Goal: Task Accomplishment & Management: Use online tool/utility

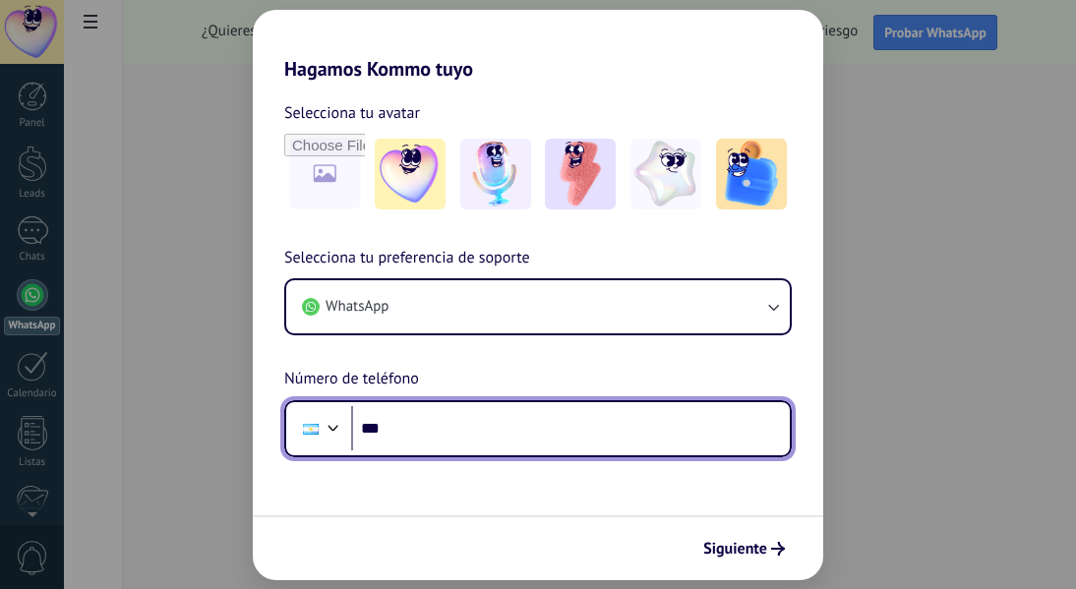
click at [416, 426] on input "***" at bounding box center [570, 428] width 439 height 45
type input "**********"
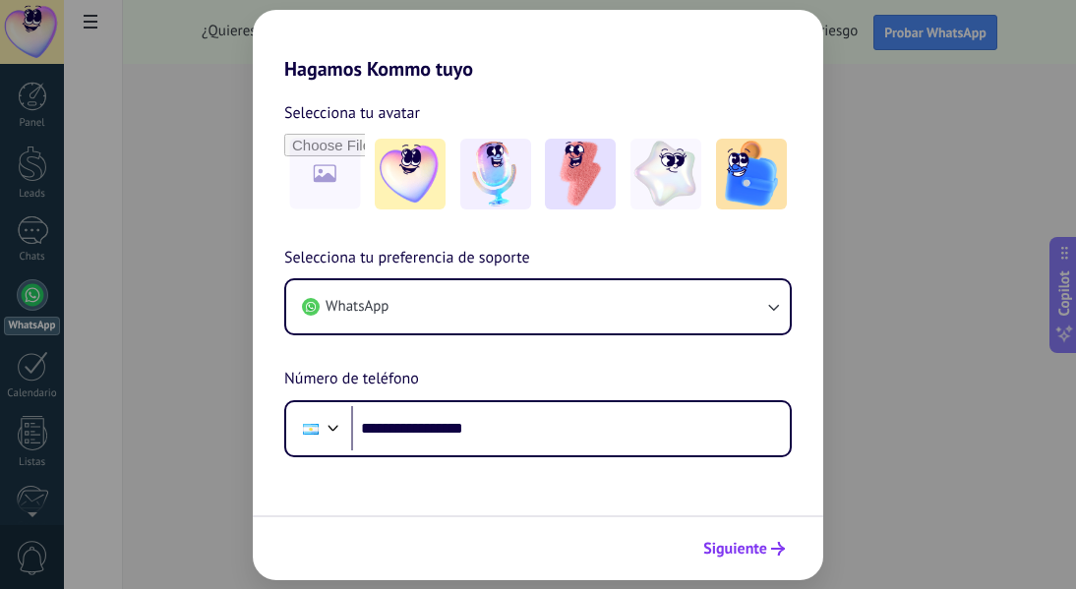
click at [757, 549] on span "Siguiente" at bounding box center [735, 549] width 64 height 14
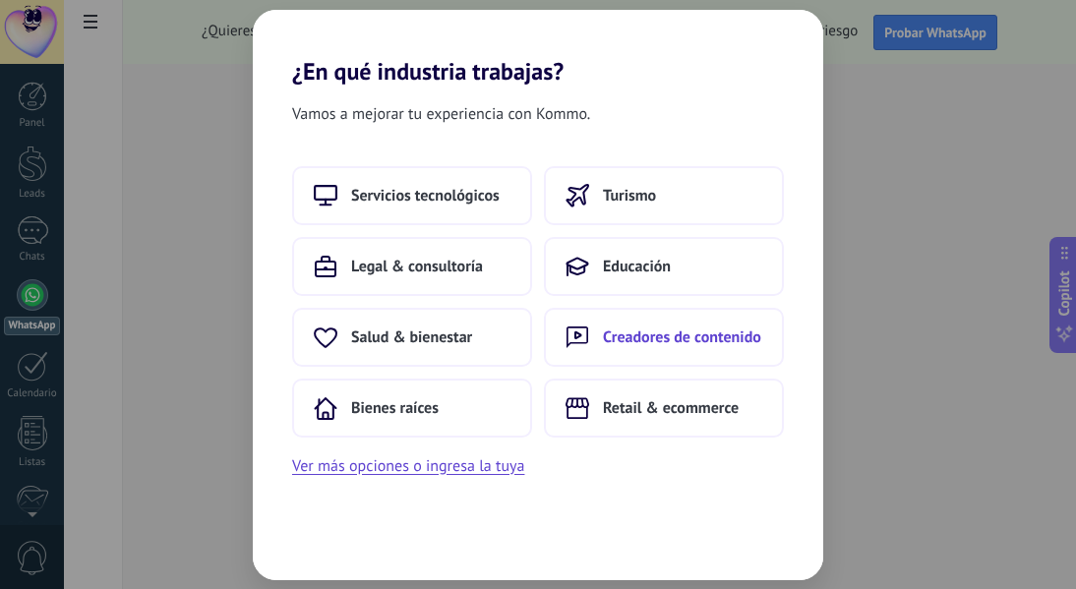
click at [655, 336] on span "Creadores de contenido" at bounding box center [682, 338] width 158 height 20
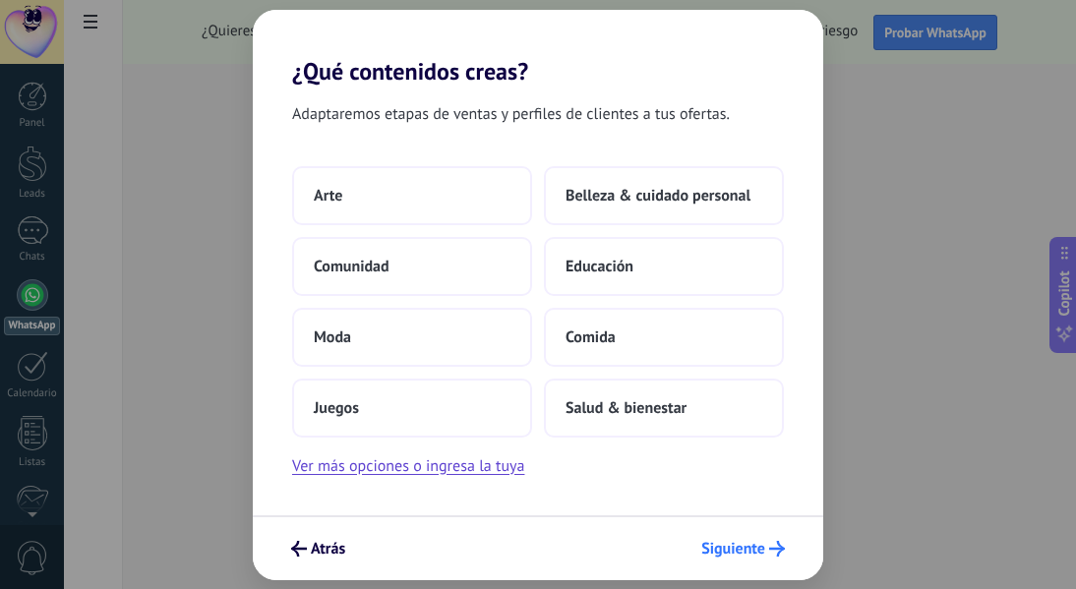
click at [720, 546] on span "Siguiente" at bounding box center [733, 549] width 64 height 14
click at [737, 548] on span "Siguiente" at bounding box center [733, 549] width 64 height 14
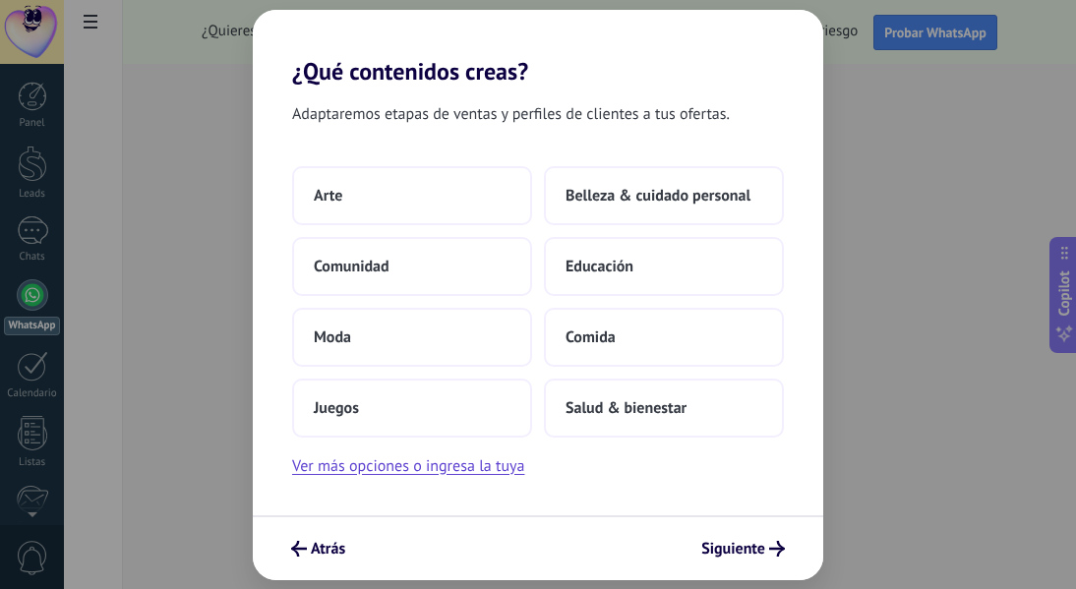
drag, startPoint x: 737, startPoint y: 548, endPoint x: 726, endPoint y: 526, distance: 24.2
click at [737, 547] on span "Siguiente" at bounding box center [733, 549] width 64 height 14
click at [498, 272] on button "Comunidad" at bounding box center [412, 266] width 240 height 59
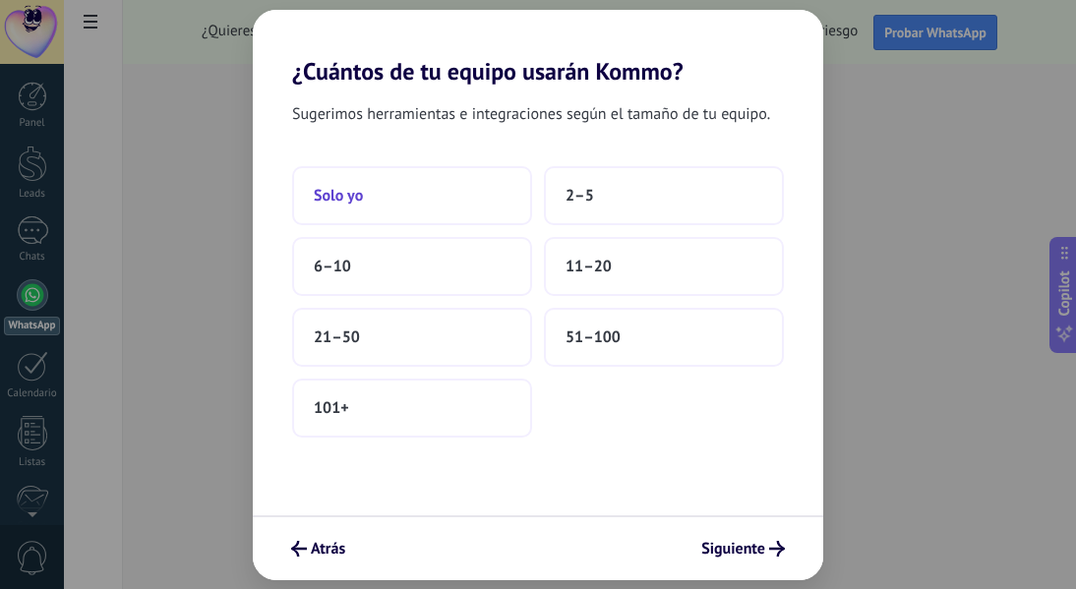
click at [397, 182] on button "Solo yo" at bounding box center [412, 195] width 240 height 59
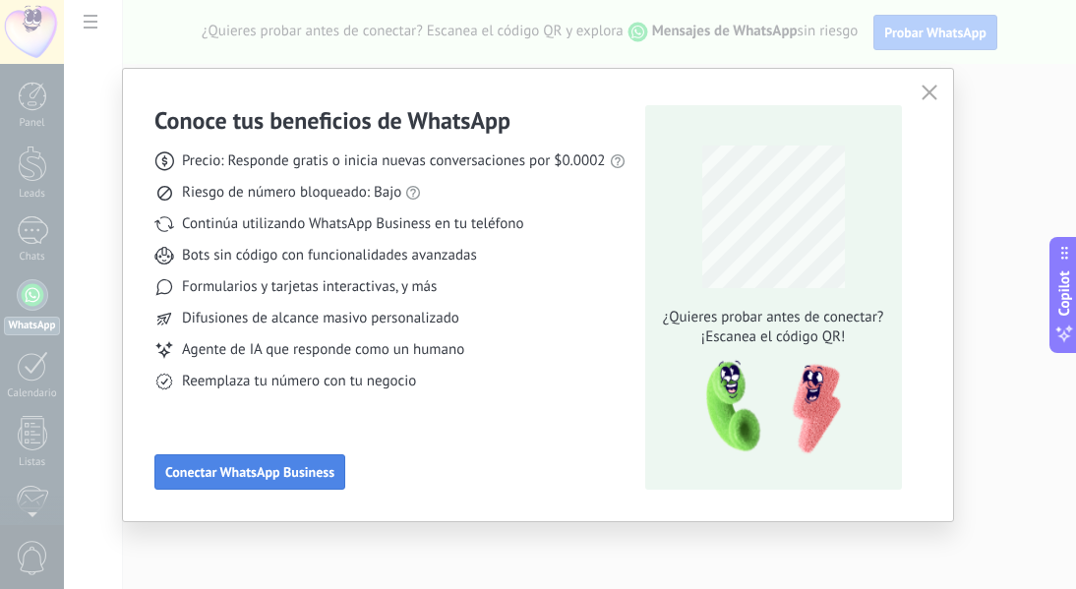
click at [226, 479] on span "Conectar WhatsApp Business" at bounding box center [249, 472] width 169 height 14
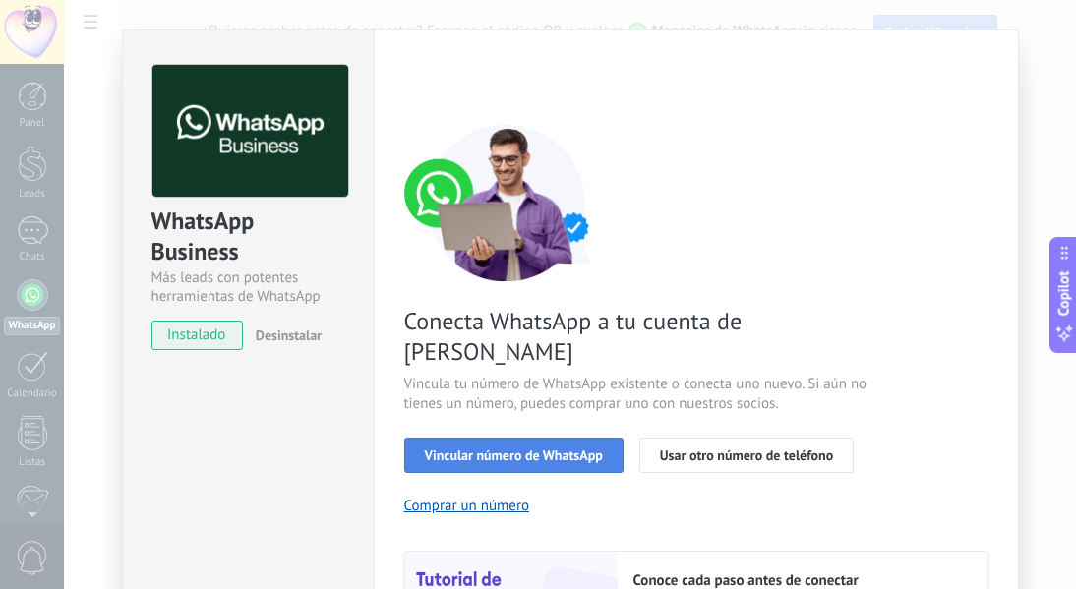
click at [491, 449] on span "Vincular número de WhatsApp" at bounding box center [514, 456] width 178 height 14
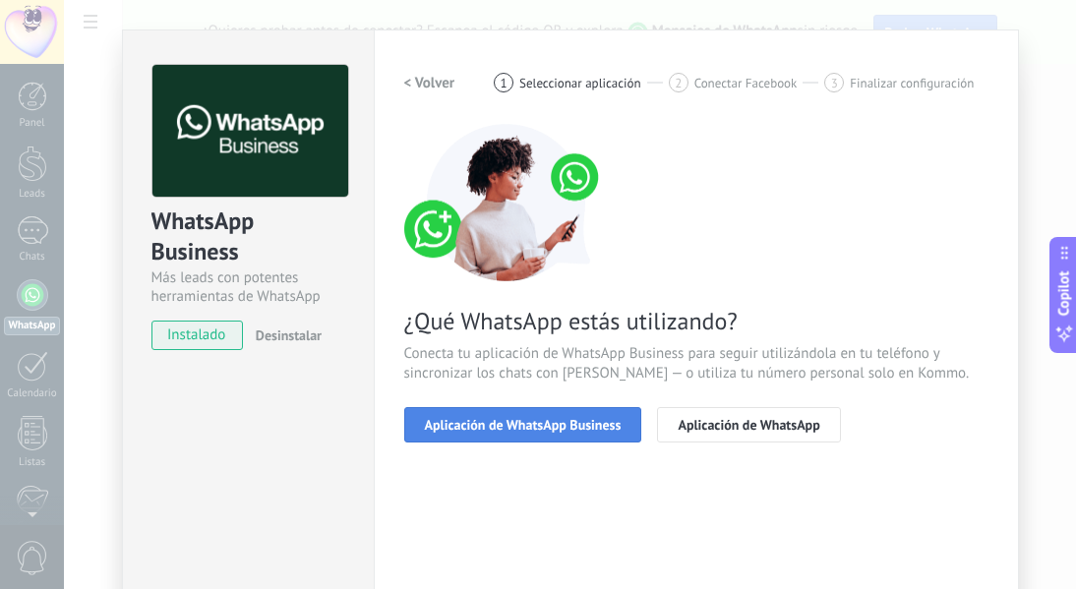
click at [521, 432] on span "Aplicación de WhatsApp Business" at bounding box center [523, 425] width 197 height 14
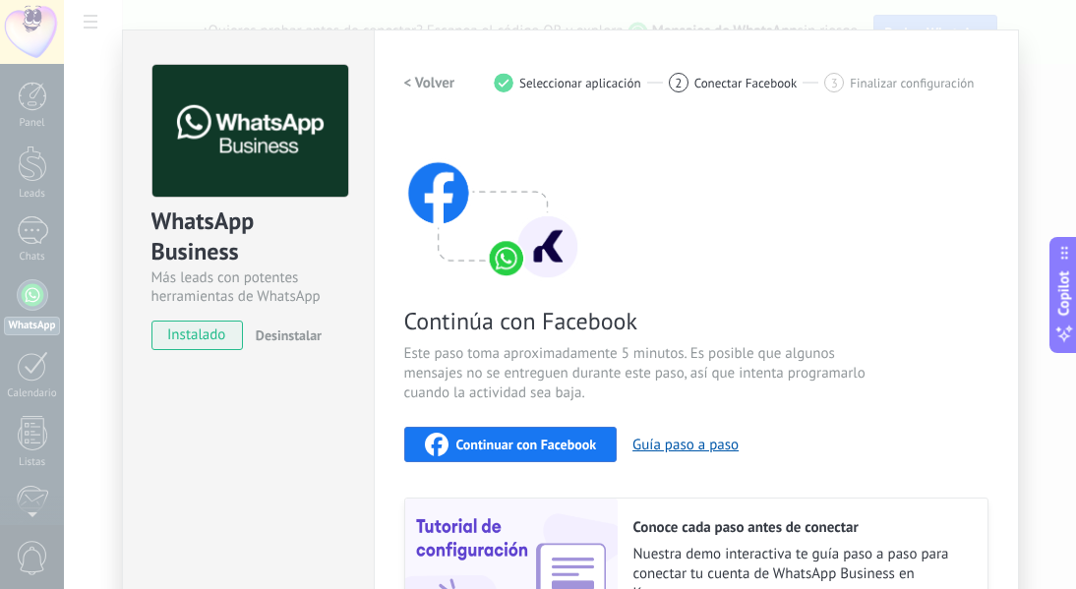
click at [417, 84] on h2 "< Volver" at bounding box center [429, 83] width 51 height 19
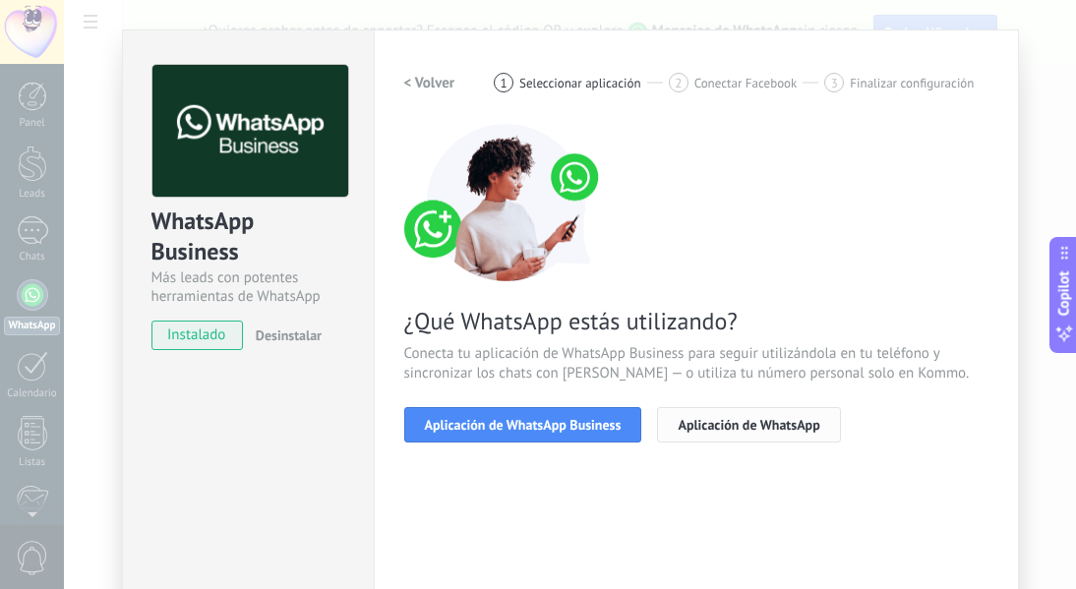
click at [724, 419] on span "Aplicación de WhatsApp" at bounding box center [749, 425] width 142 height 14
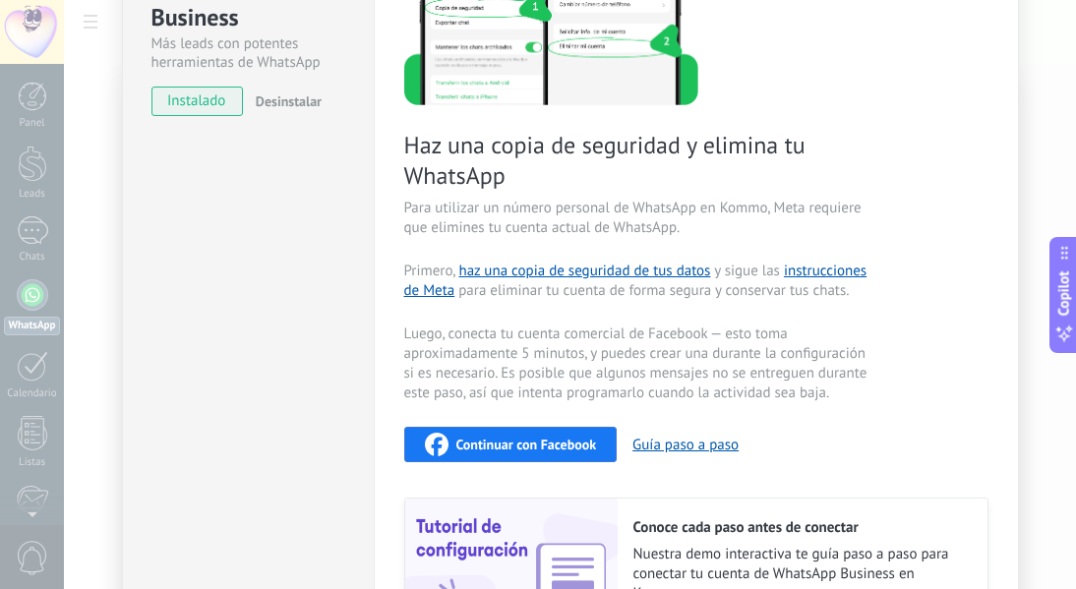
scroll to position [295, 0]
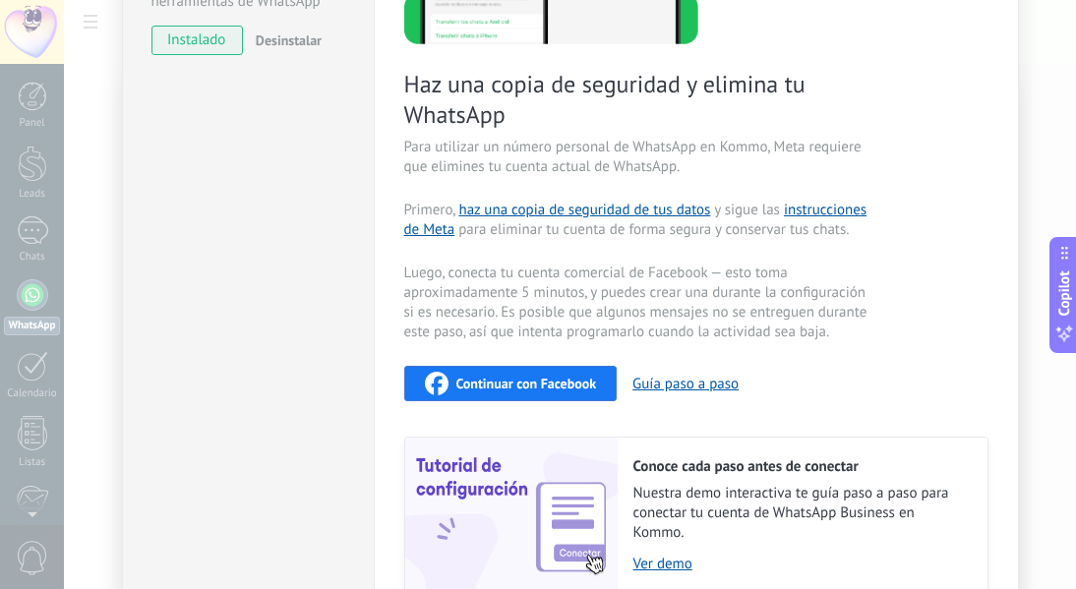
click at [559, 364] on div "Haz una copia de seguridad y elimina tu WhatsApp Para utilizar un número person…" at bounding box center [696, 211] width 584 height 765
click at [571, 383] on span "Continuar con Facebook" at bounding box center [526, 384] width 141 height 14
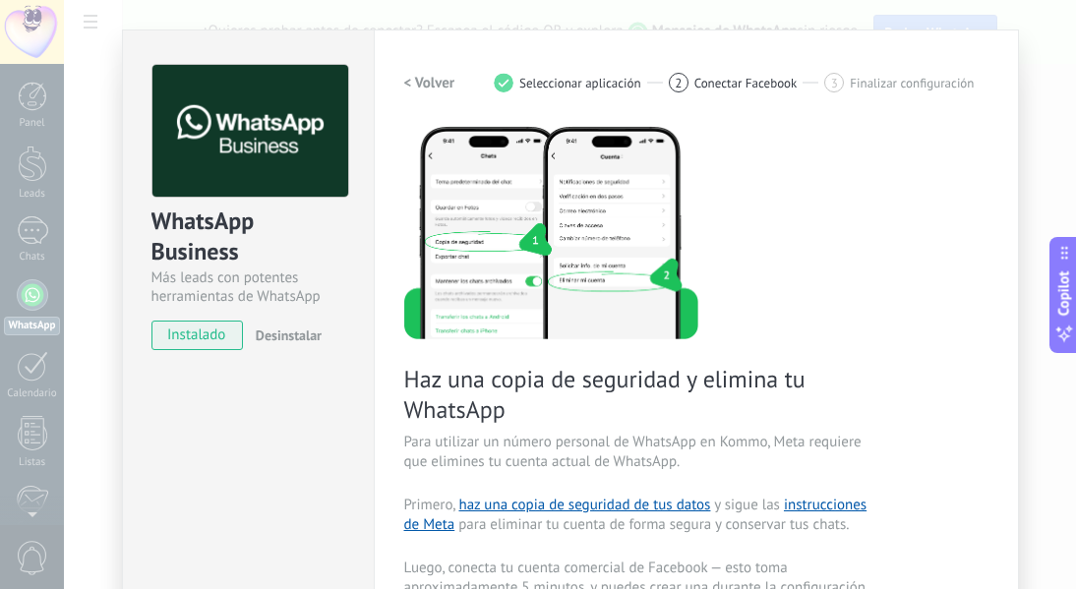
scroll to position [460, 0]
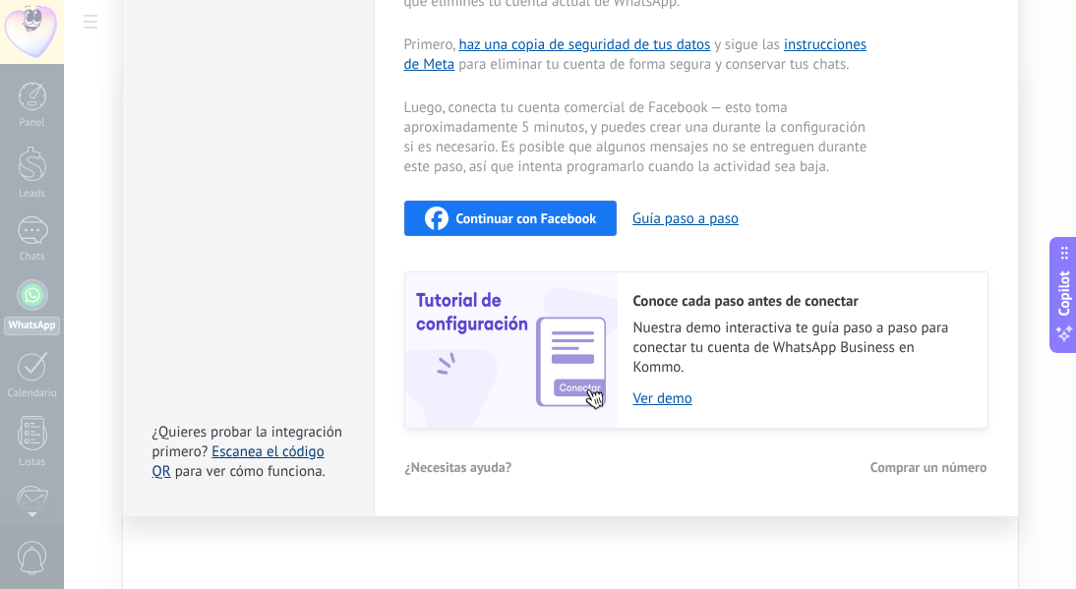
click at [260, 453] on link "Escanea el código QR" at bounding box center [238, 462] width 172 height 38
